Goal: Transaction & Acquisition: Purchase product/service

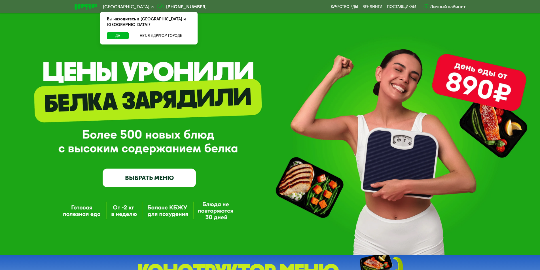
click at [167, 182] on link "ВЫБРАТЬ МЕНЮ" at bounding box center [149, 178] width 93 height 19
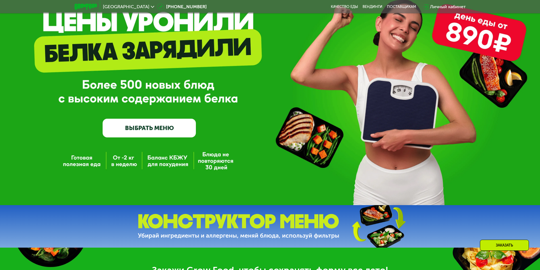
scroll to position [113, 0]
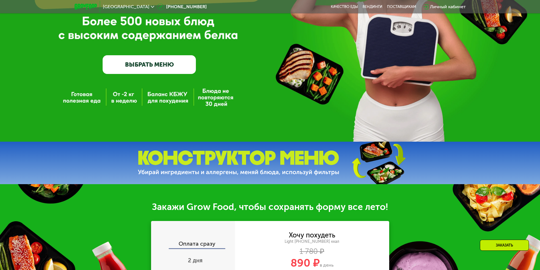
click at [151, 67] on link "ВЫБРАТЬ МЕНЮ" at bounding box center [149, 64] width 93 height 19
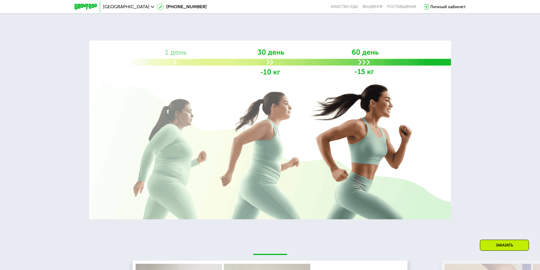
scroll to position [529, 0]
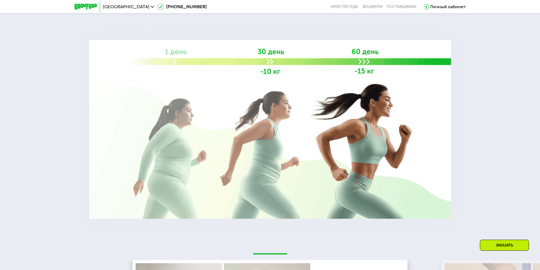
drag, startPoint x: 76, startPoint y: 143, endPoint x: 90, endPoint y: 115, distance: 31.8
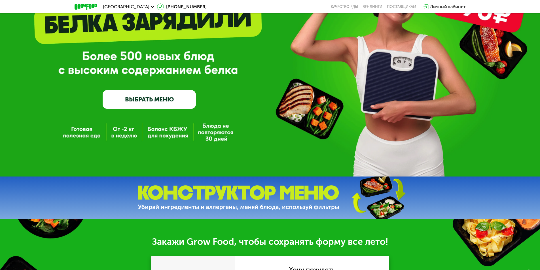
scroll to position [0, 0]
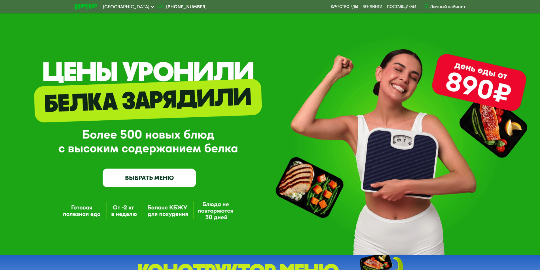
click at [159, 179] on link "ВЫБРАТЬ МЕНЮ" at bounding box center [149, 178] width 93 height 19
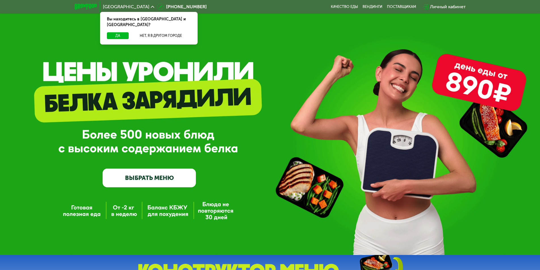
click at [156, 181] on link "ВЫБРАТЬ МЕНЮ" at bounding box center [149, 178] width 93 height 19
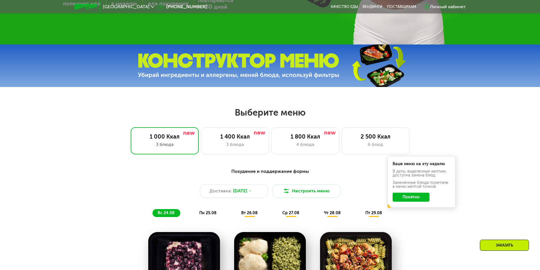
scroll to position [227, 0]
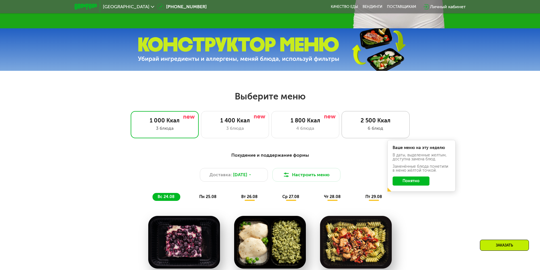
click at [360, 130] on div "6 блюд" at bounding box center [376, 128] width 56 height 7
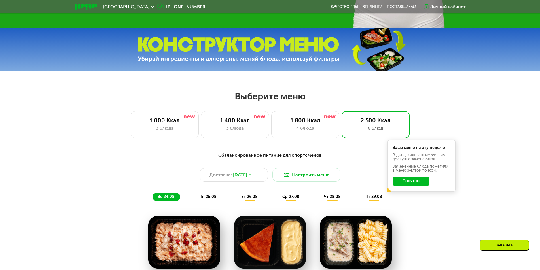
click at [415, 185] on button "Понятно" at bounding box center [411, 181] width 37 height 9
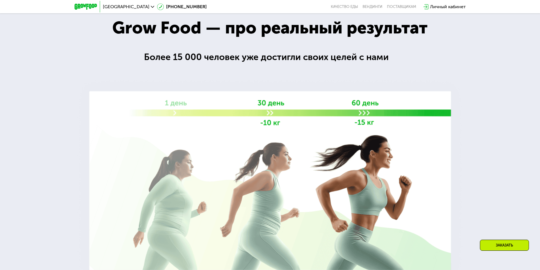
scroll to position [1021, 0]
